Goal: Task Accomplishment & Management: Use online tool/utility

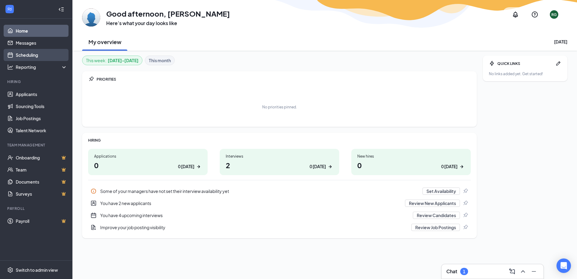
click at [31, 58] on link "Scheduling" at bounding box center [42, 55] width 52 height 12
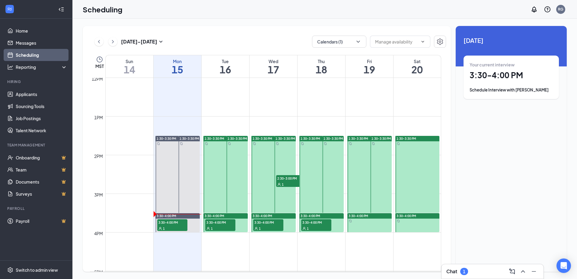
scroll to position [508, 0]
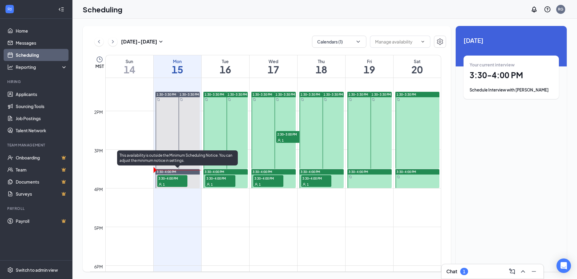
click at [166, 182] on div "1" at bounding box center [172, 184] width 30 height 6
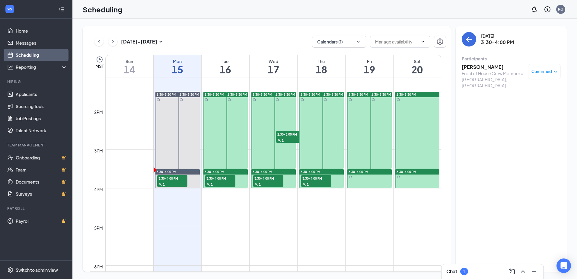
click at [215, 180] on span "3:30-4:00 PM" at bounding box center [220, 178] width 30 height 6
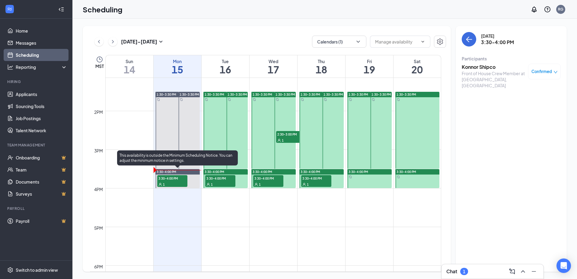
click at [181, 179] on span "3:30-4:00 PM" at bounding box center [172, 178] width 30 height 6
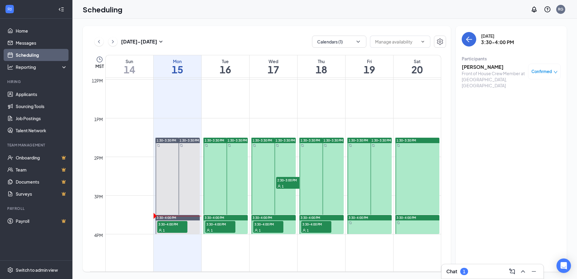
scroll to position [538, 0]
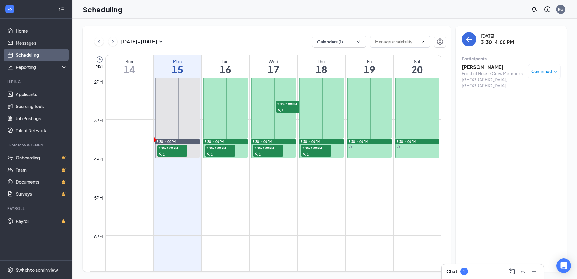
click at [265, 153] on div "1" at bounding box center [268, 154] width 30 height 6
click at [287, 107] on div "1" at bounding box center [291, 110] width 30 height 6
click at [322, 154] on div "1" at bounding box center [316, 154] width 30 height 6
click at [207, 154] on icon "User" at bounding box center [208, 154] width 4 height 4
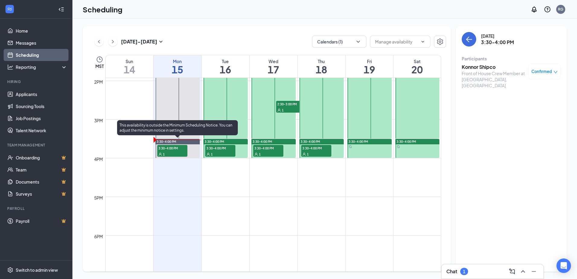
click at [178, 152] on div "1" at bounding box center [172, 154] width 30 height 6
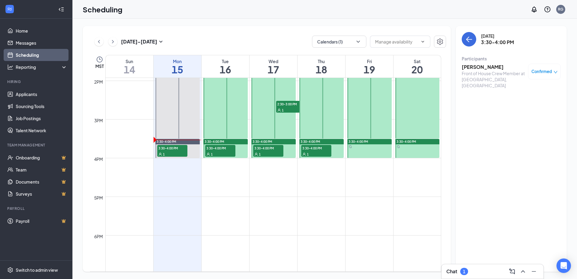
click at [481, 69] on h3 "[PERSON_NAME]" at bounding box center [492, 67] width 63 height 7
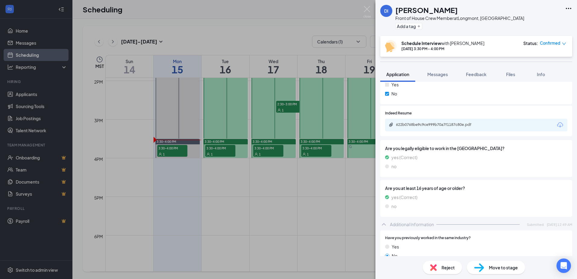
scroll to position [181, 0]
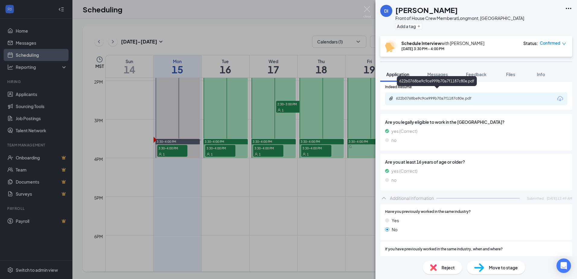
click at [436, 96] on div "622b0768be9c9ce999b70a7f1187c80e.pdf" at bounding box center [438, 98] width 84 height 5
click at [367, 11] on img at bounding box center [367, 12] width 8 height 12
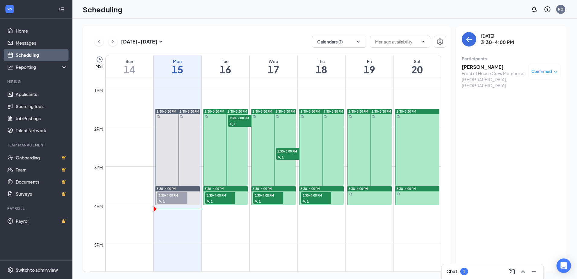
scroll to position [503, 0]
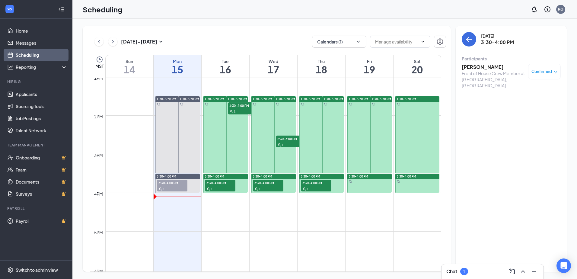
click at [174, 186] on div "1" at bounding box center [172, 188] width 30 height 6
